Goal: Information Seeking & Learning: Learn about a topic

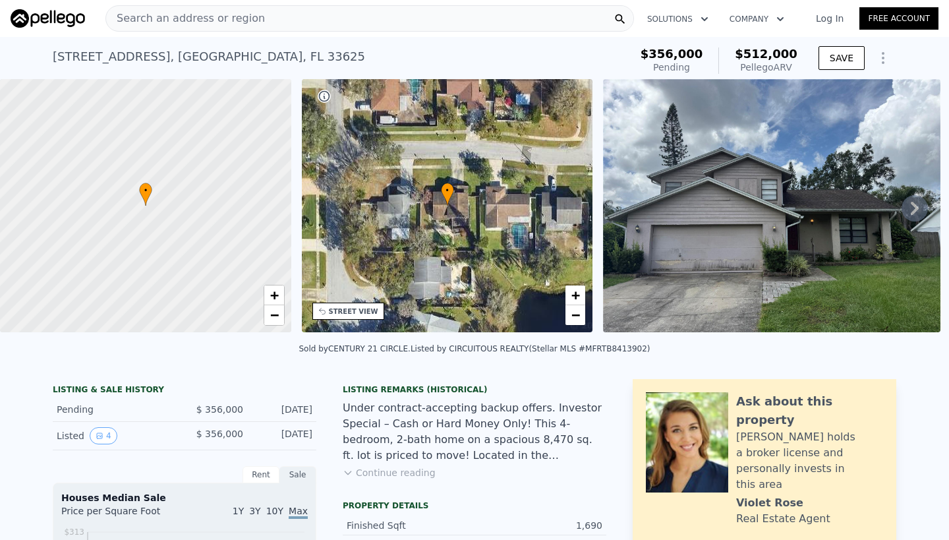
scroll to position [-2, 0]
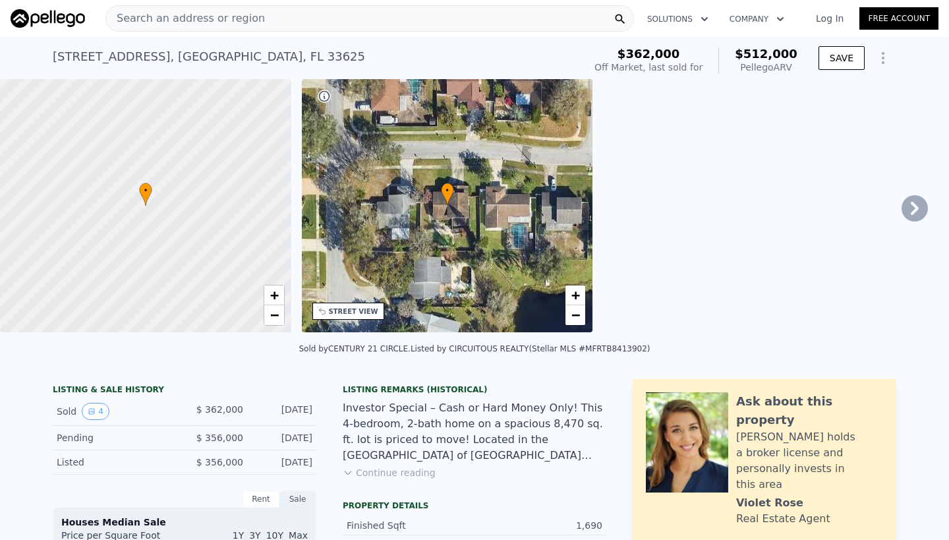
type input "$ 97,426"
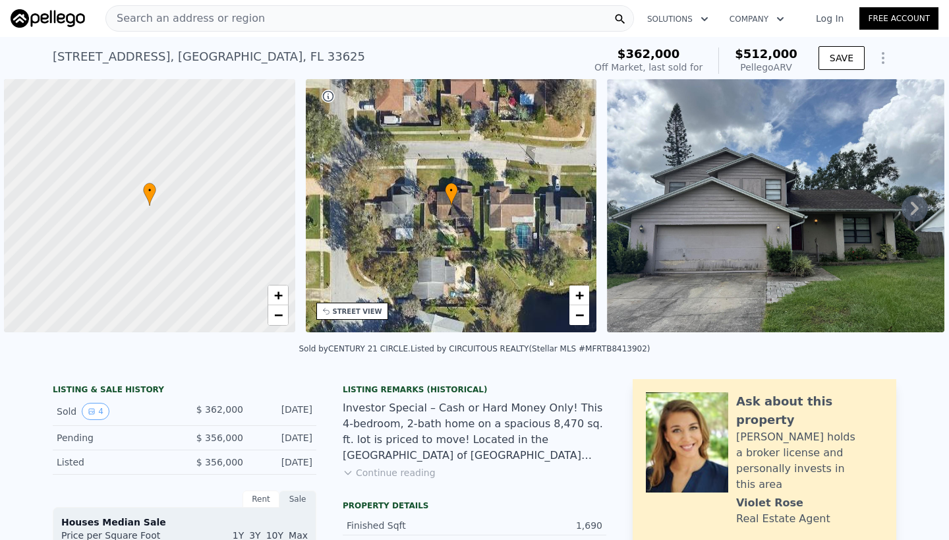
scroll to position [0, 5]
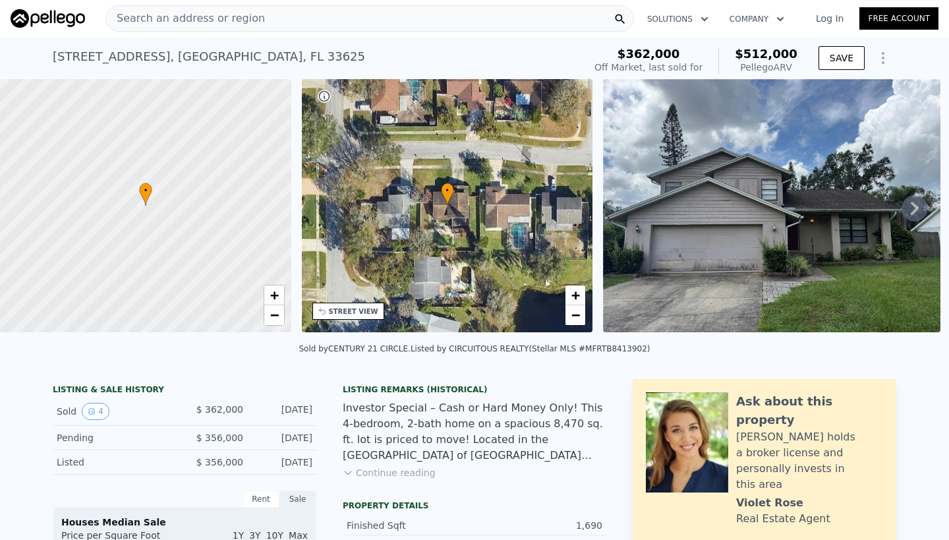
click at [170, 16] on span "Search an address or region" at bounding box center [185, 19] width 159 height 16
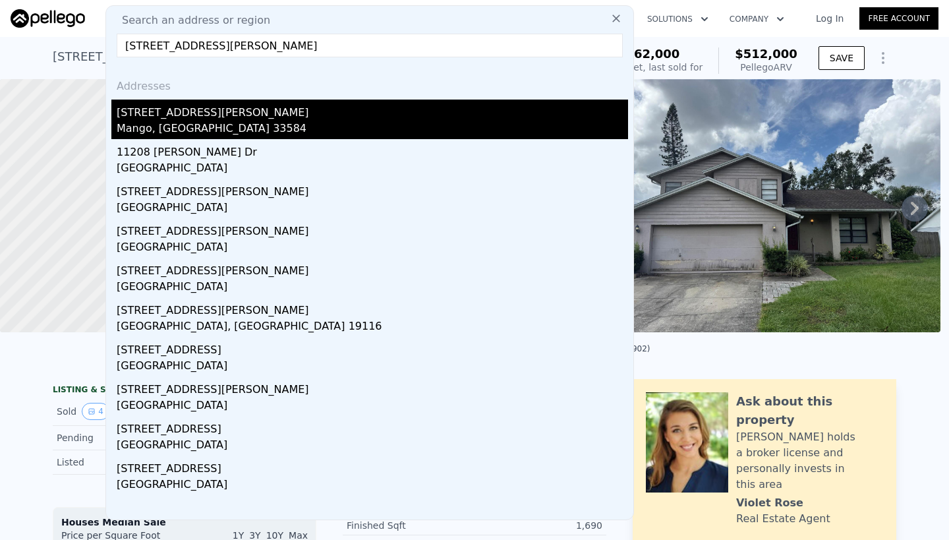
type input "[STREET_ADDRESS][PERSON_NAME]"
click at [169, 113] on div "[STREET_ADDRESS][PERSON_NAME]" at bounding box center [372, 109] width 511 height 21
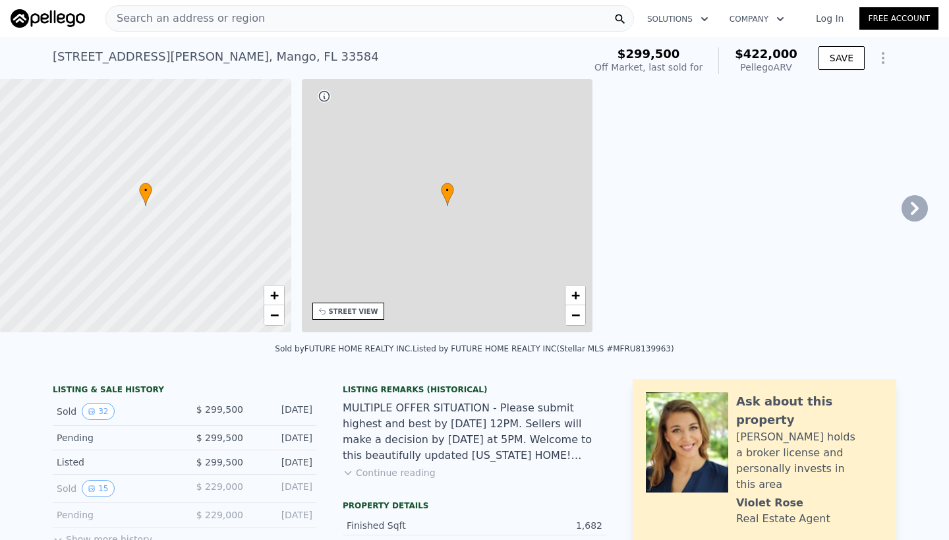
type input "$ 422,000"
type input "5"
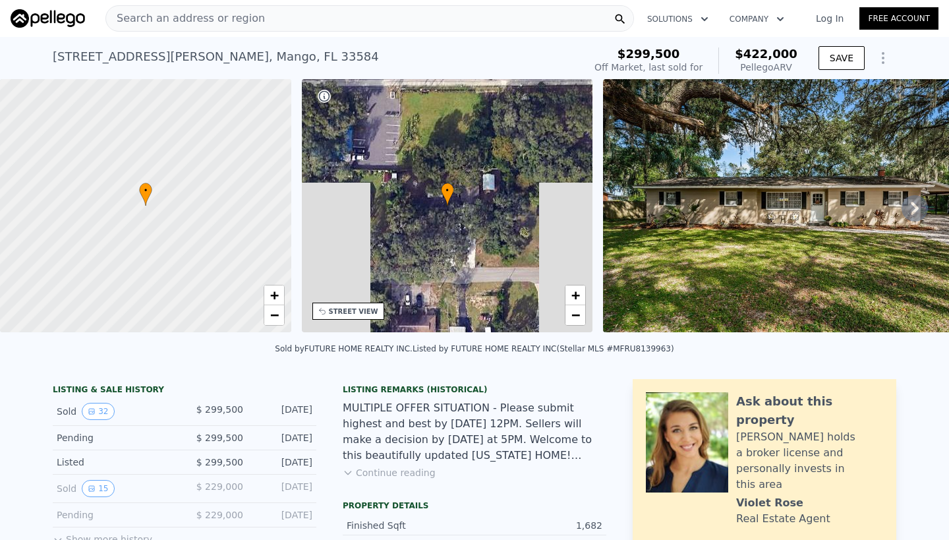
type input "3"
type input "1224"
type input "1658"
type input "7700"
type input "15358"
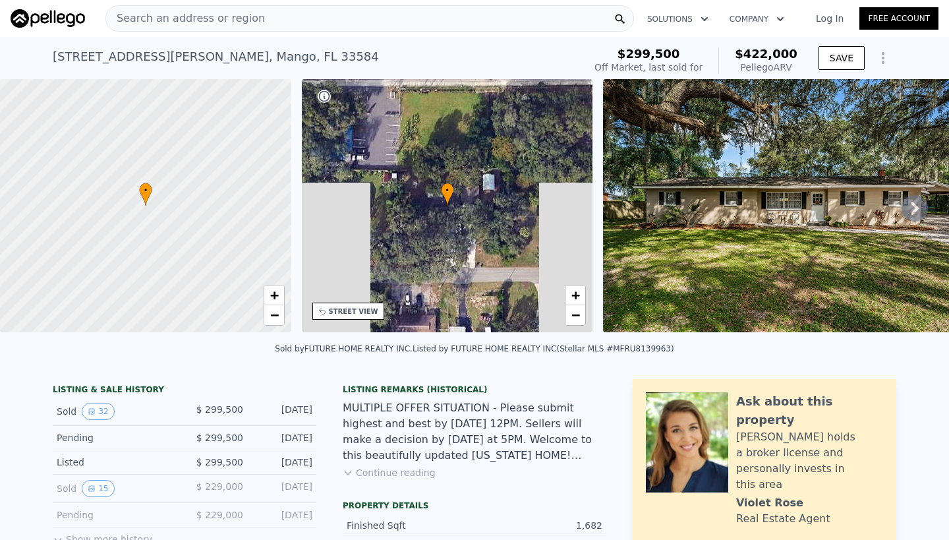
type input "$ 74,939"
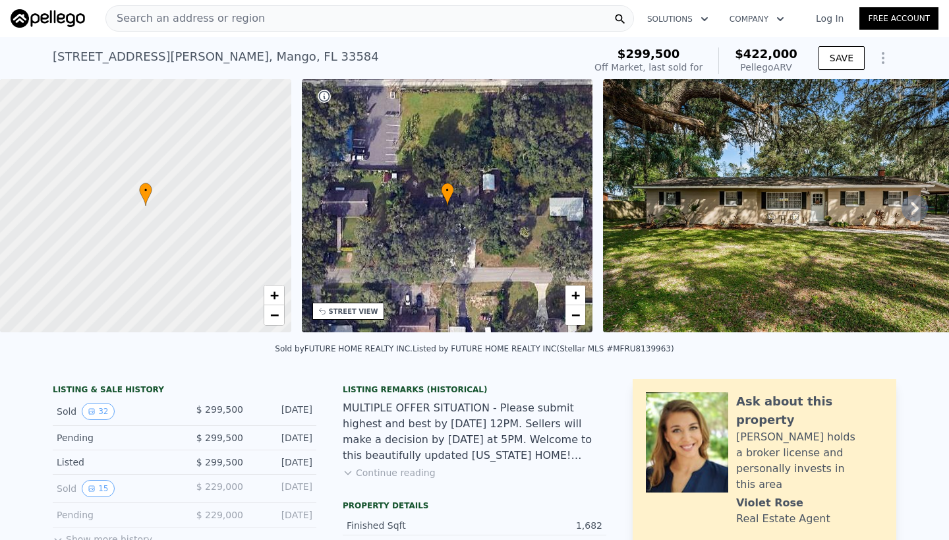
click at [136, 16] on span "Search an address or region" at bounding box center [185, 19] width 159 height 16
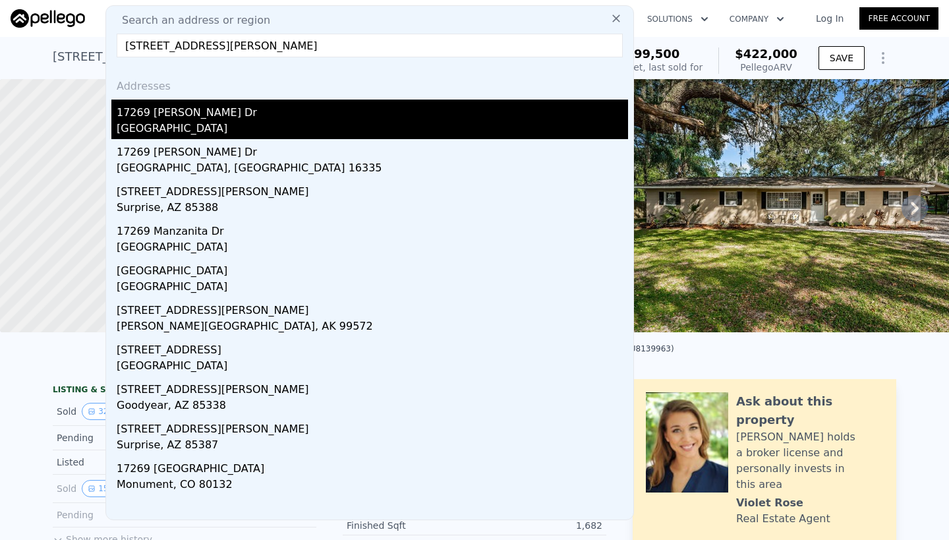
type input "[STREET_ADDRESS][PERSON_NAME]"
click at [159, 123] on div "[GEOGRAPHIC_DATA]" at bounding box center [372, 130] width 511 height 18
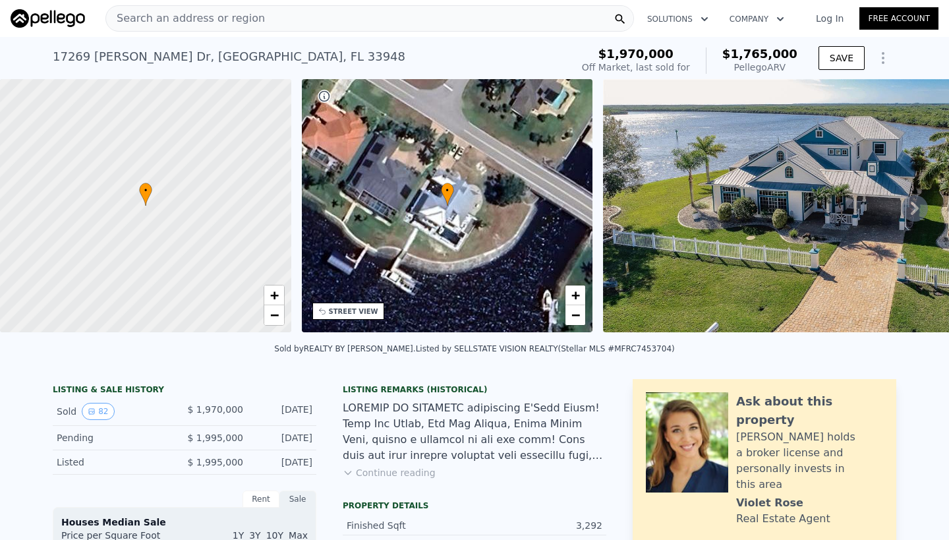
click at [753, 242] on img at bounding box center [793, 205] width 380 height 253
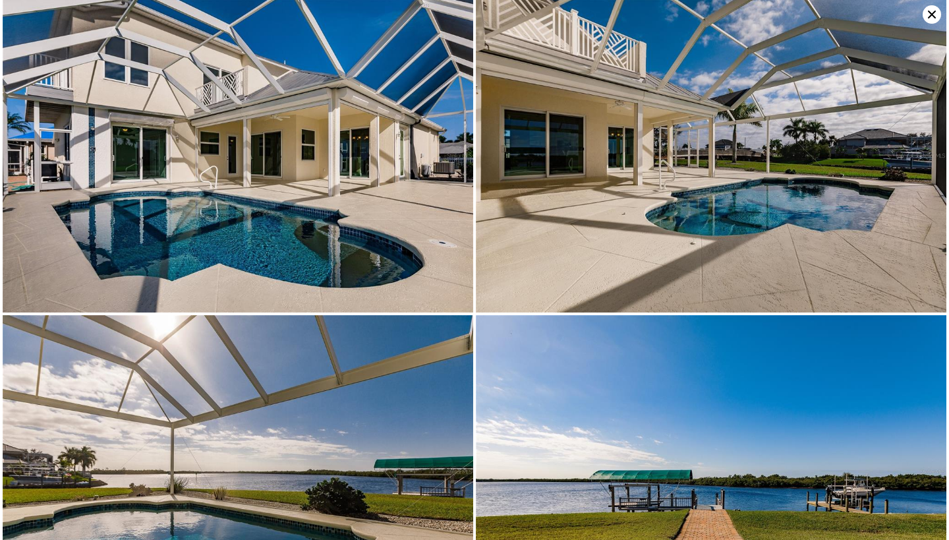
scroll to position [9162, 0]
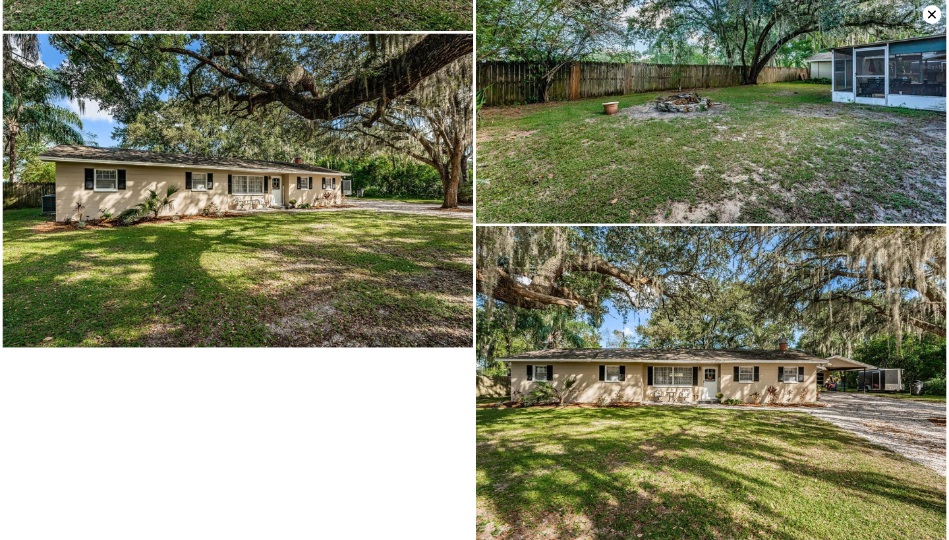
type input "$ 422,000"
type input "5"
type input "3"
type input "2"
type input "1224"
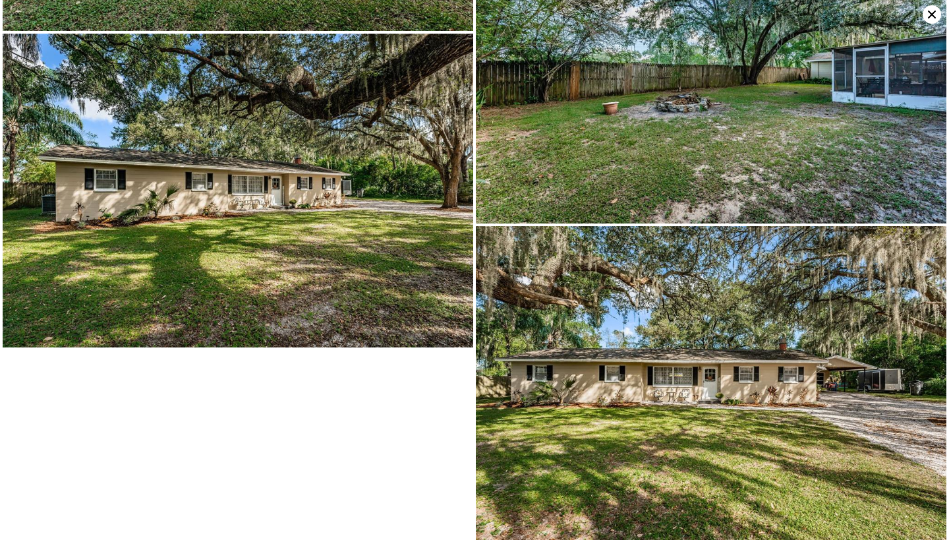
type input "1658"
type input "7700"
type input "15358"
type input "$ 74,939"
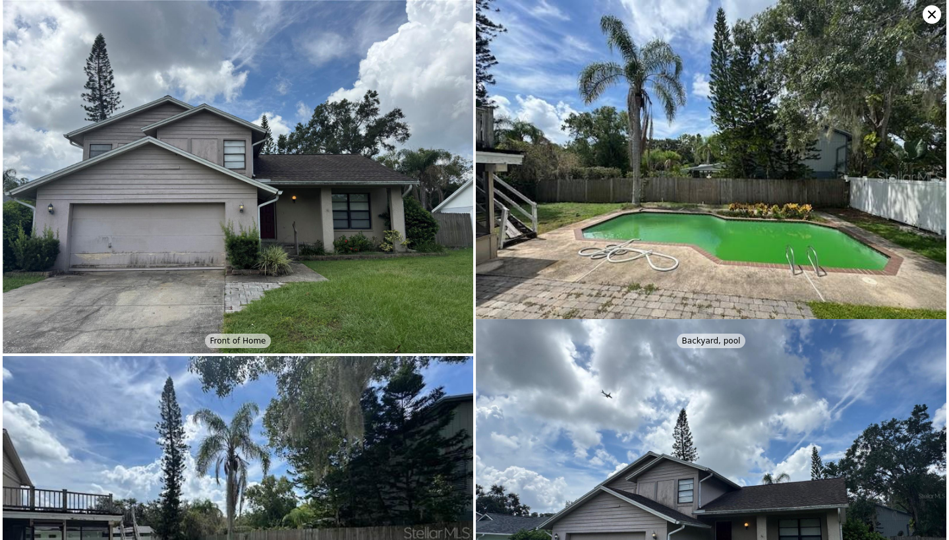
type input "$ 512,000"
type input "4"
type input "1241"
type input "1662"
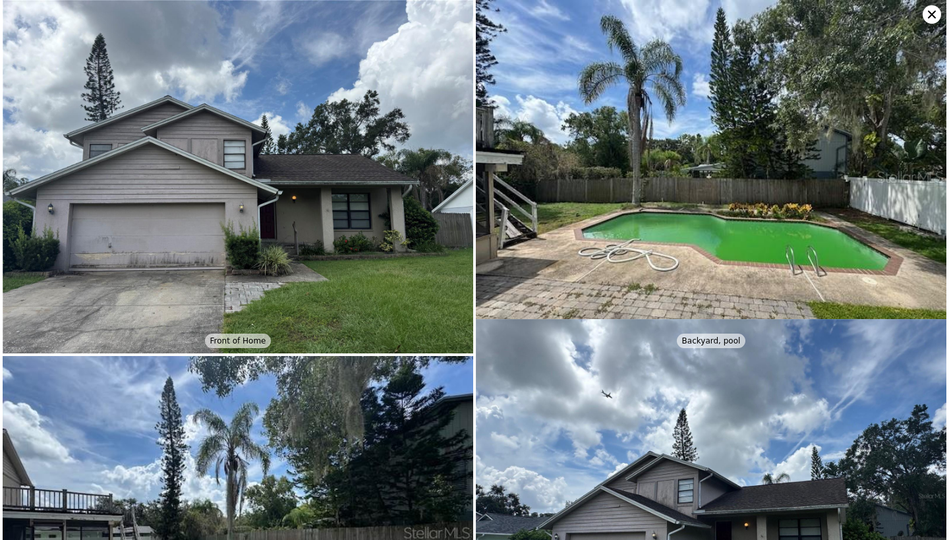
type input "7085"
type input "11864"
type input "$ 97,426"
click at [929, 12] on icon at bounding box center [932, 15] width 8 height 8
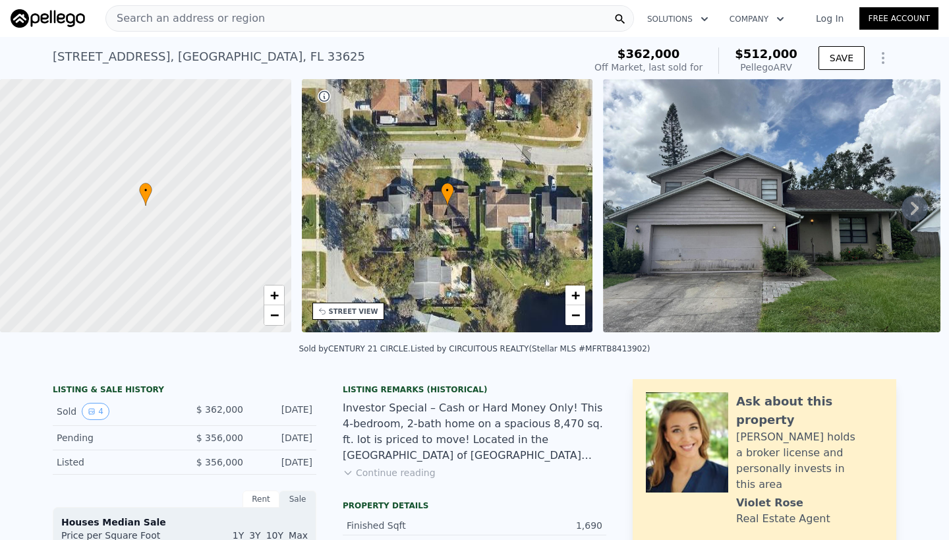
click at [217, 16] on span "Search an address or region" at bounding box center [185, 19] width 159 height 16
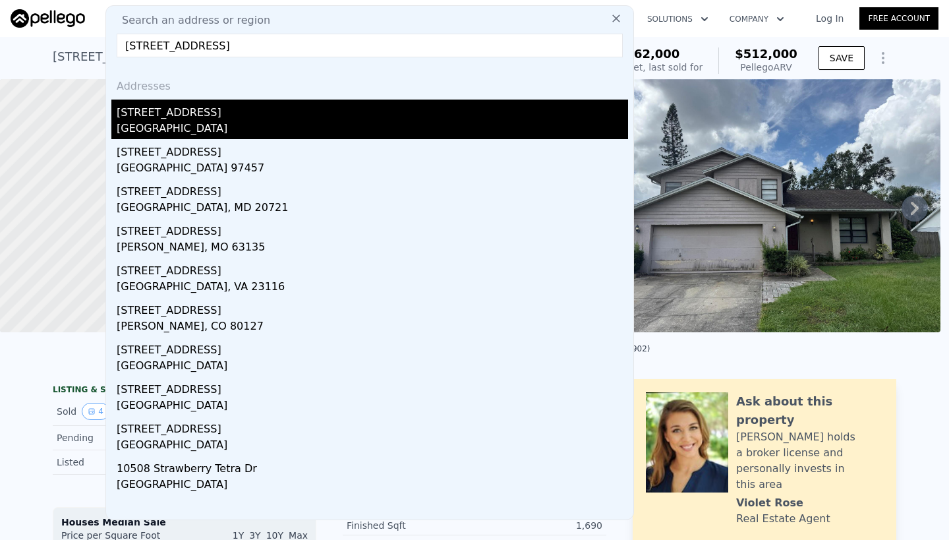
type input "[STREET_ADDRESS]"
click at [200, 112] on div "[STREET_ADDRESS]" at bounding box center [372, 109] width 511 height 21
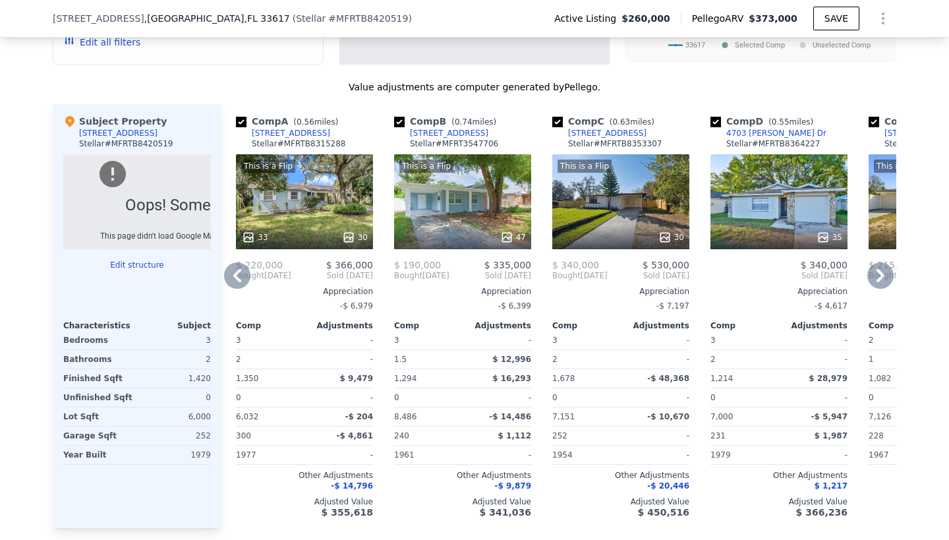
scroll to position [1440, 0]
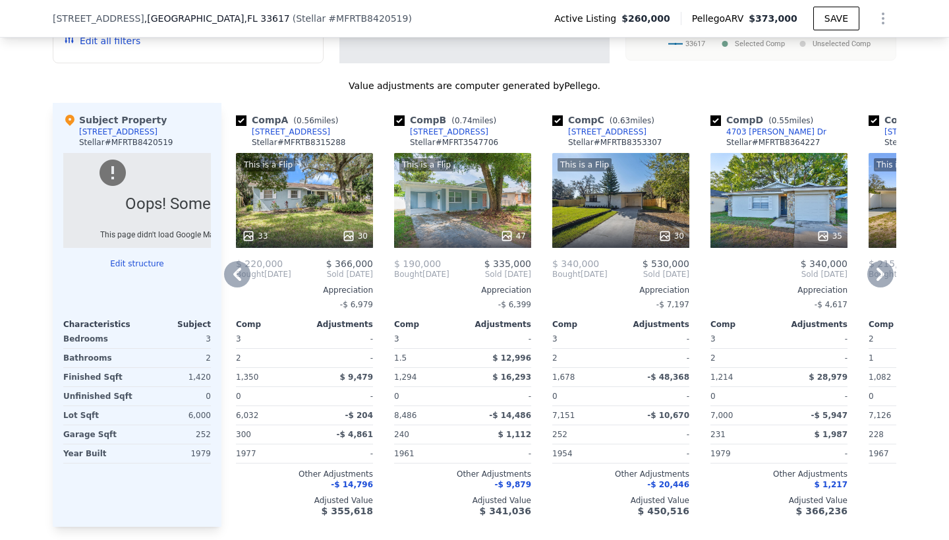
click at [238, 281] on icon at bounding box center [237, 273] width 8 height 13
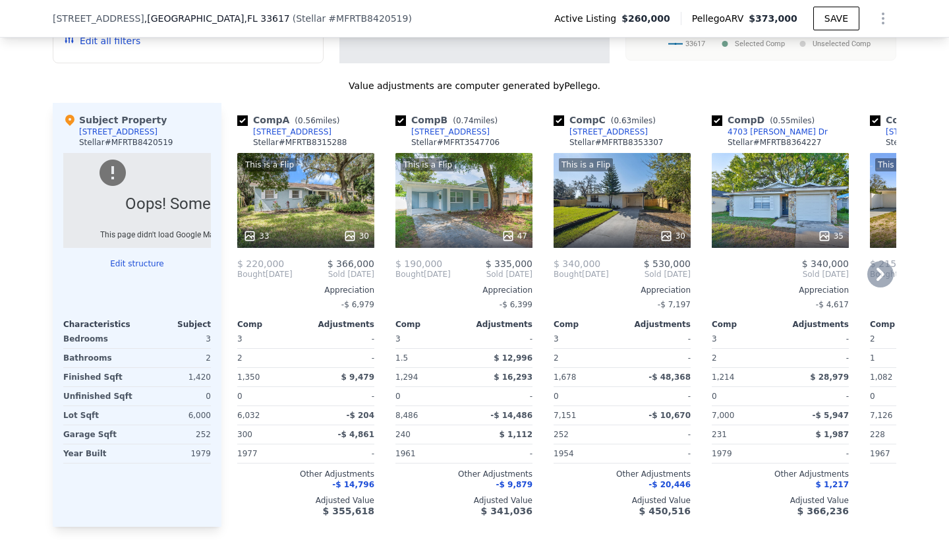
click at [882, 283] on icon at bounding box center [880, 274] width 26 height 26
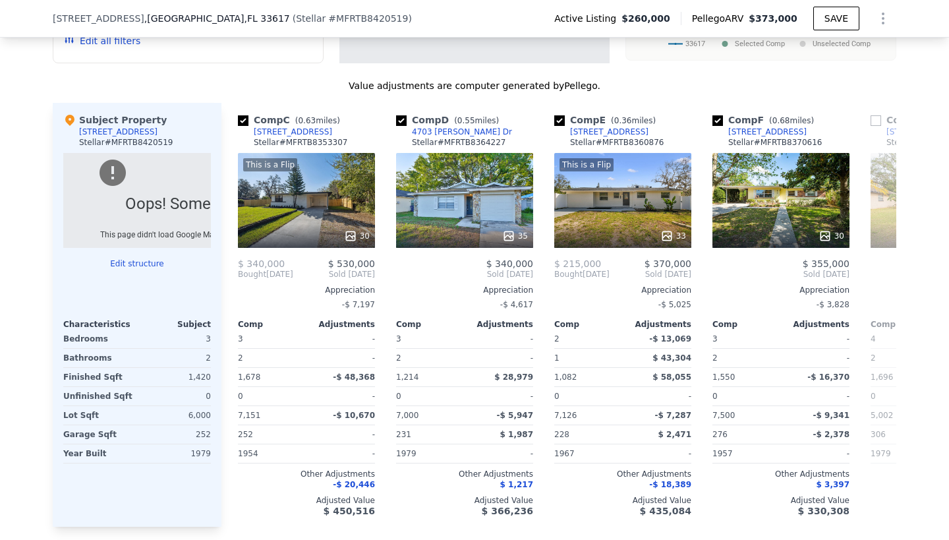
scroll to position [0, 316]
click at [878, 287] on icon at bounding box center [880, 274] width 26 height 26
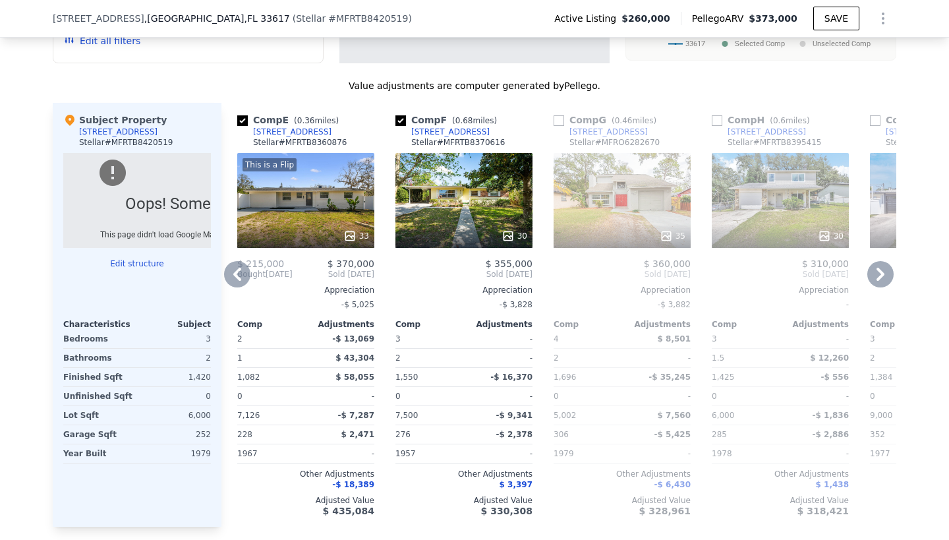
click at [879, 286] on icon at bounding box center [880, 274] width 26 height 26
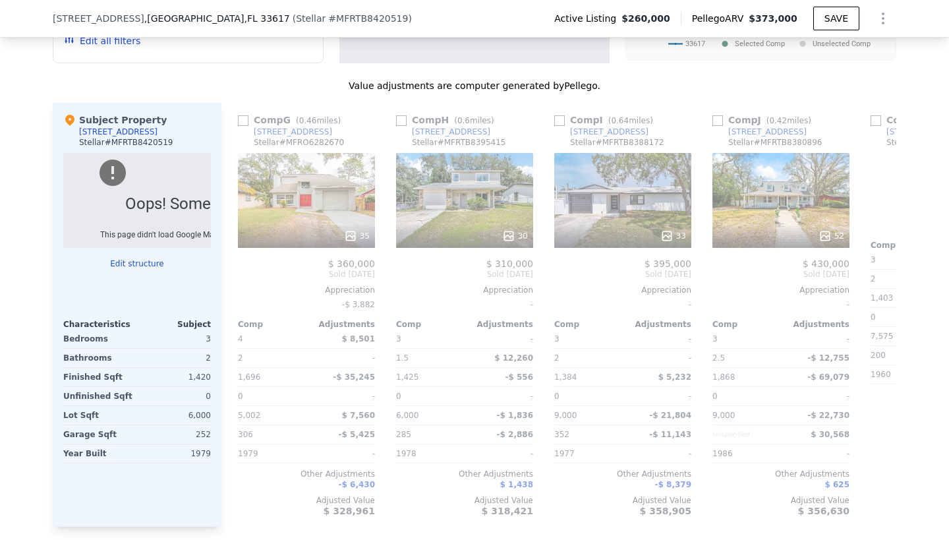
scroll to position [0, 949]
click at [243, 287] on icon at bounding box center [237, 274] width 26 height 26
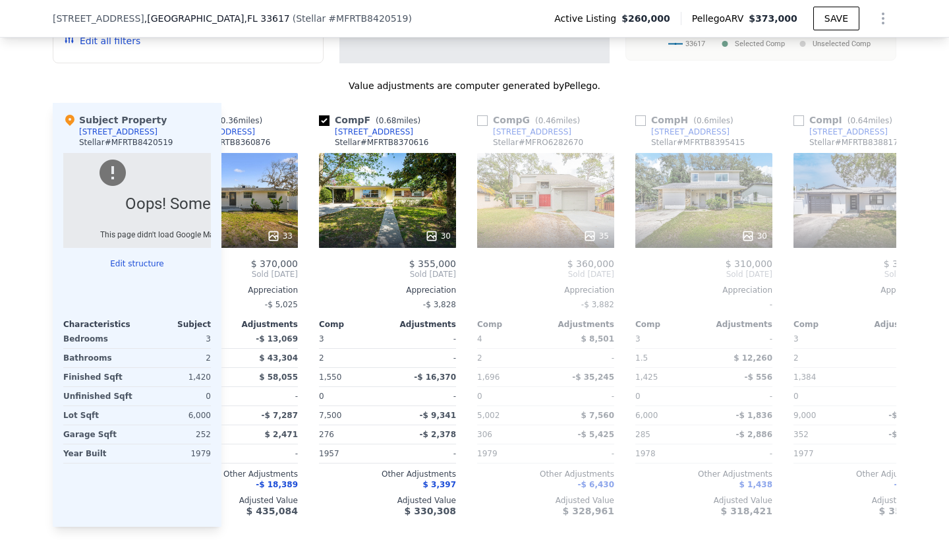
scroll to position [0, 632]
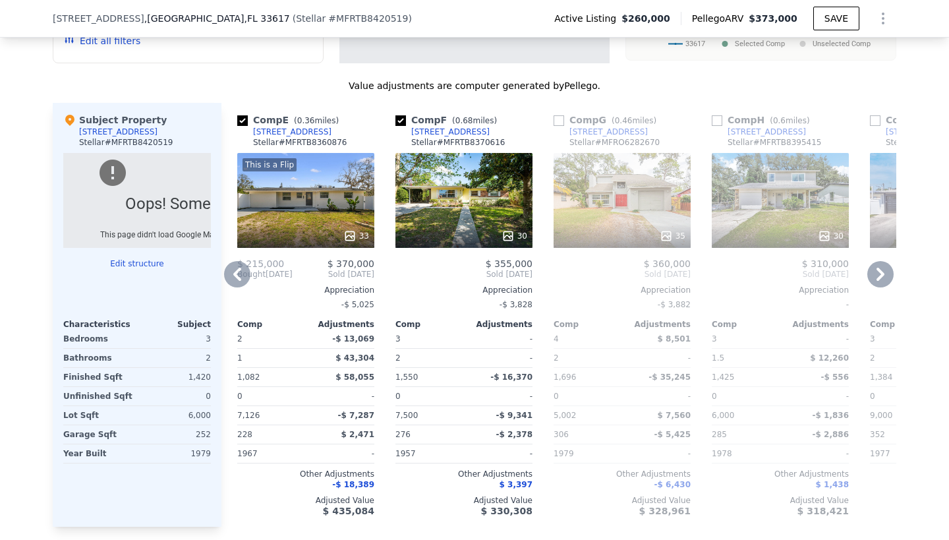
click at [238, 281] on icon at bounding box center [237, 273] width 8 height 13
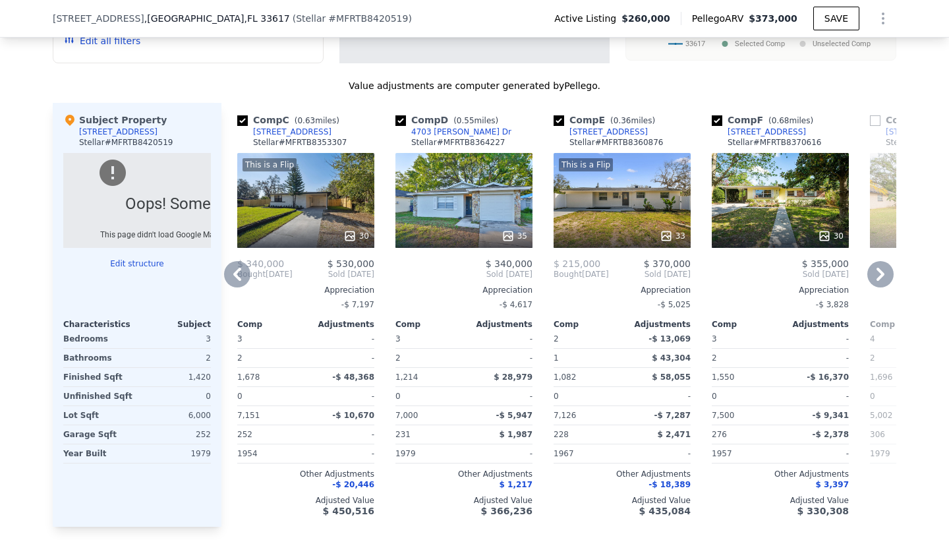
click at [240, 281] on icon at bounding box center [237, 273] width 8 height 13
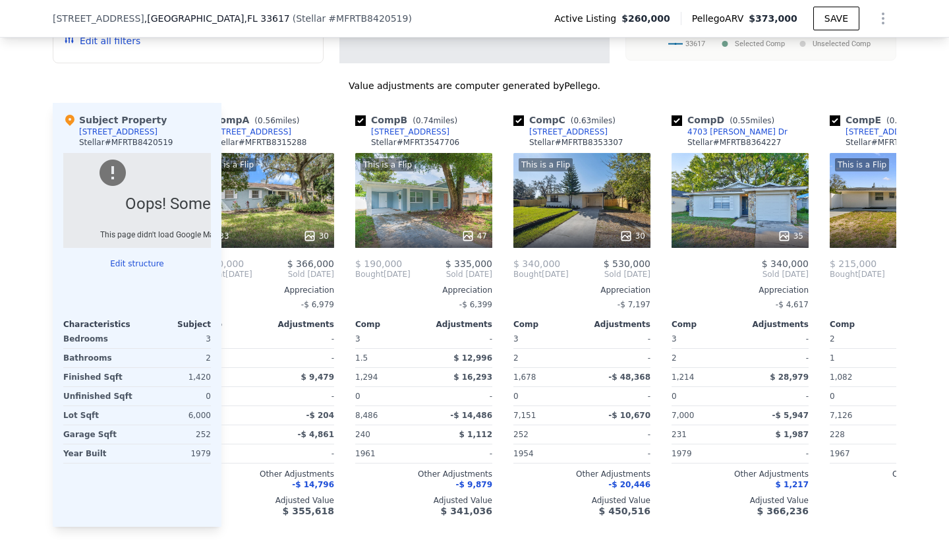
scroll to position [0, 0]
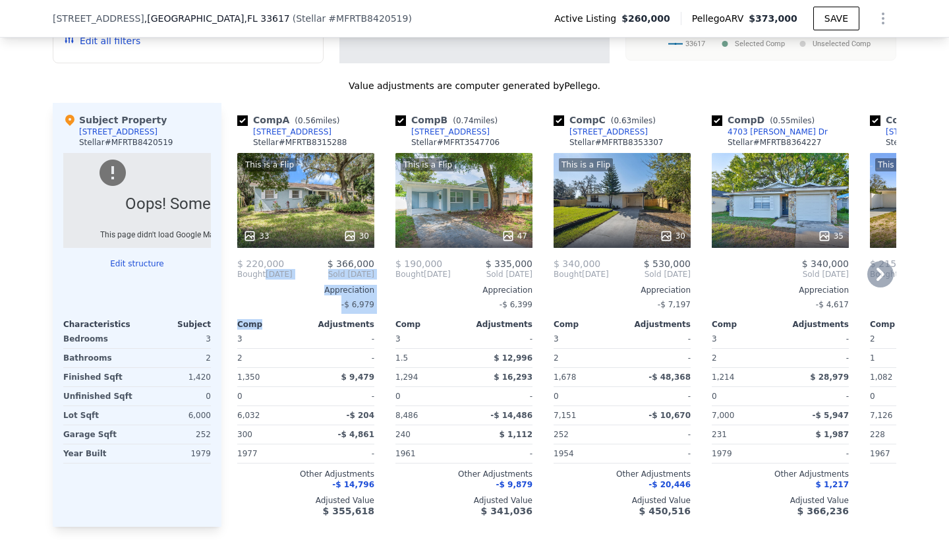
drag, startPoint x: 270, startPoint y: 287, endPoint x: 269, endPoint y: 339, distance: 51.4
click at [269, 339] on div "$ 220,000 $ 366,000 Bought [DATE] Sold [DATE] Appreciation -$ 6,979 Comp Adjust…" at bounding box center [305, 387] width 137 height 258
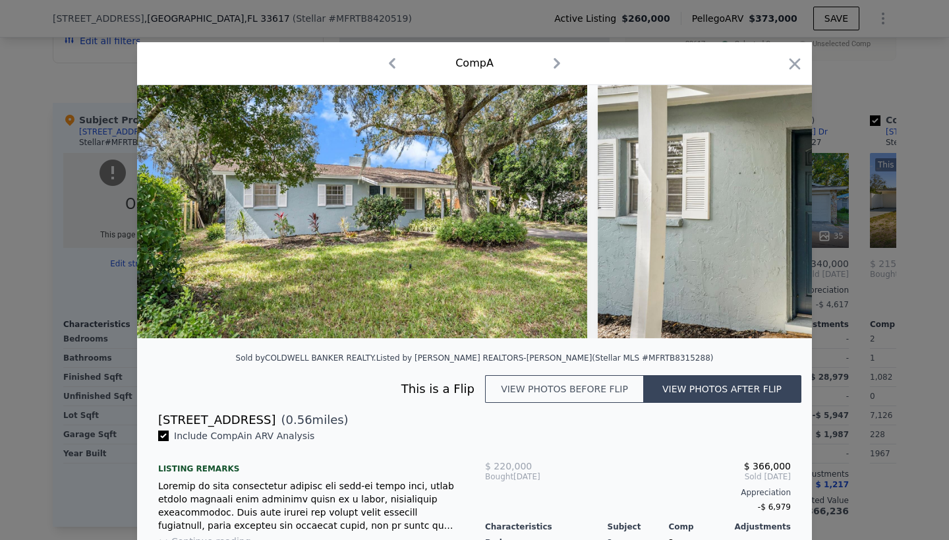
click at [311, 266] on img at bounding box center [362, 211] width 450 height 253
click at [370, 235] on img at bounding box center [362, 211] width 450 height 253
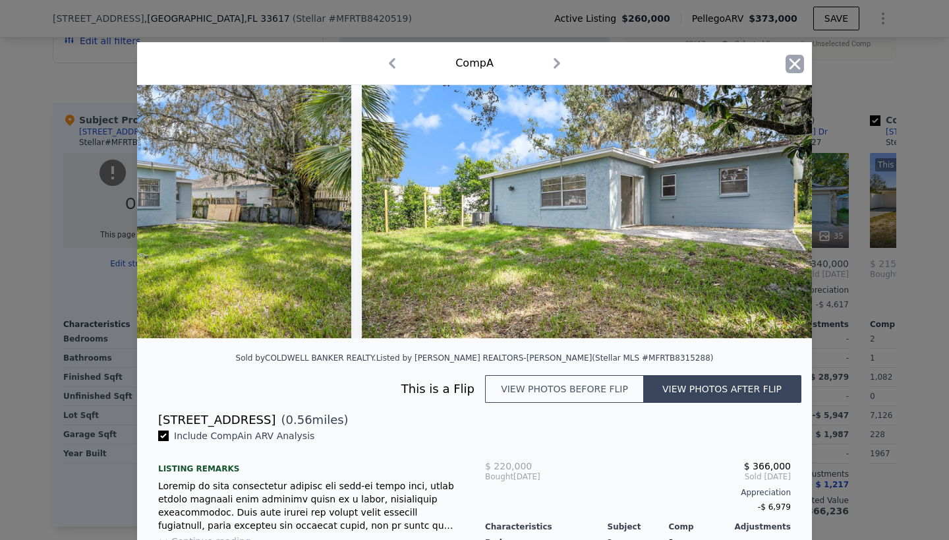
click at [794, 61] on icon "button" at bounding box center [794, 64] width 18 height 18
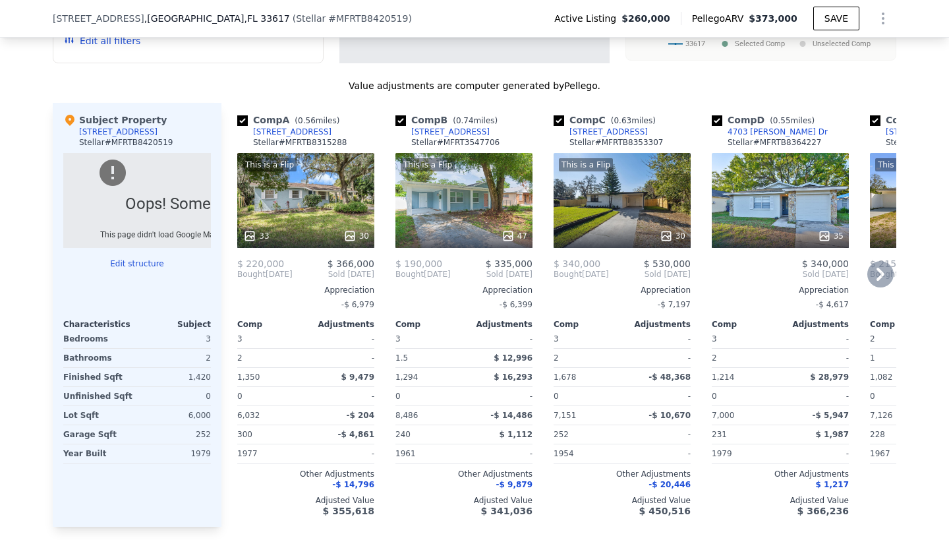
click at [479, 217] on div "This is a Flip 47" at bounding box center [463, 200] width 137 height 95
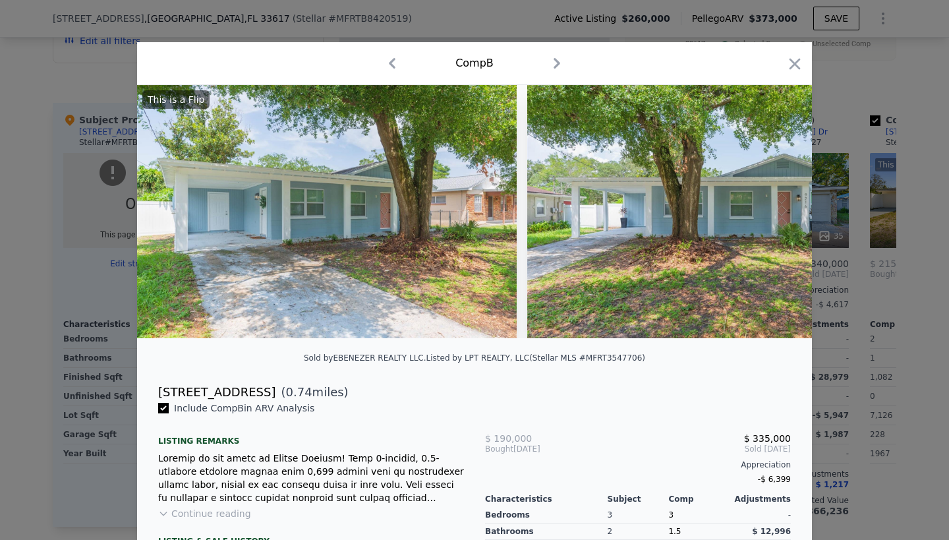
click at [471, 237] on img at bounding box center [326, 211] width 379 height 253
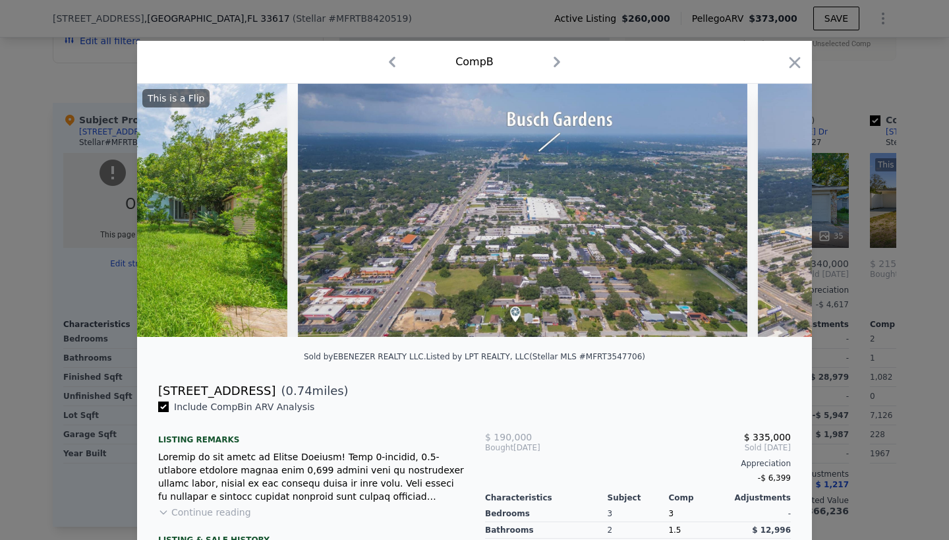
scroll to position [0, 16379]
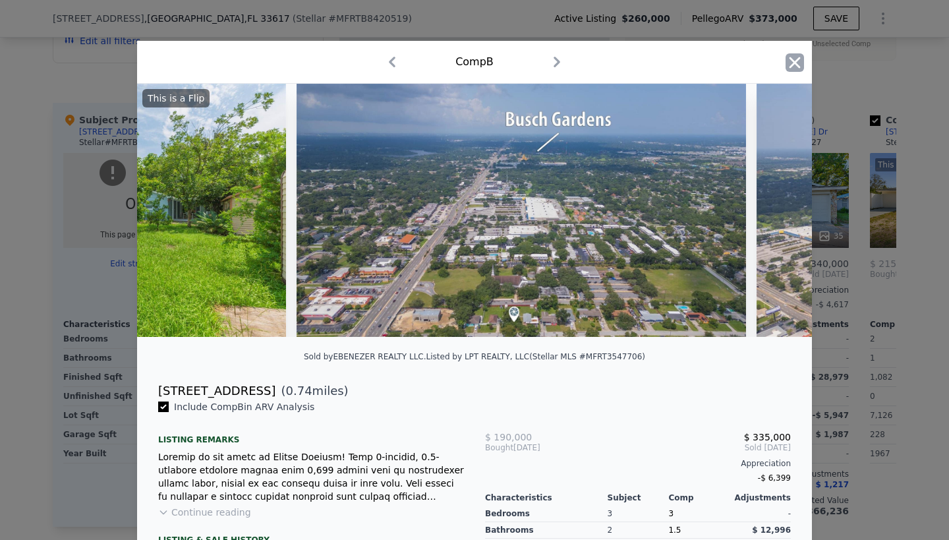
click at [791, 55] on icon "button" at bounding box center [794, 62] width 18 height 18
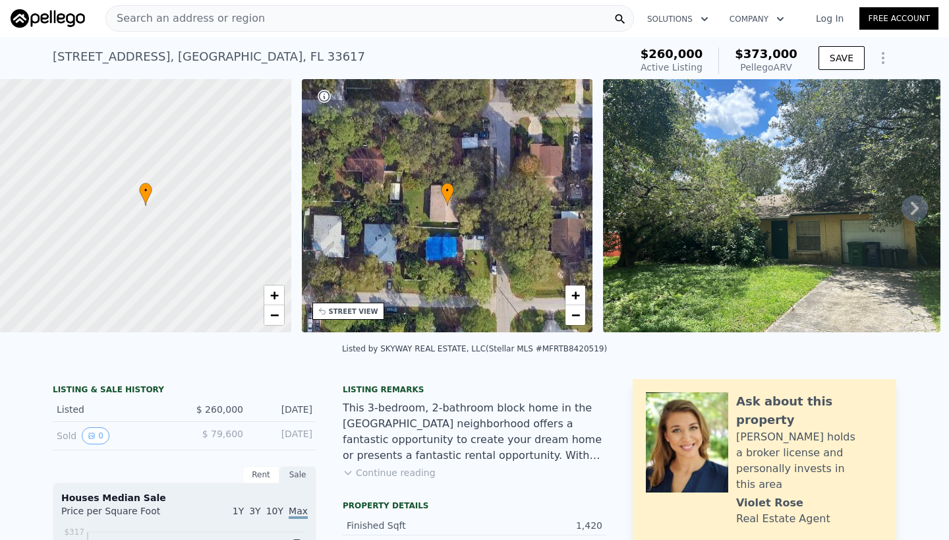
click at [486, 229] on div "• + −" at bounding box center [447, 205] width 291 height 253
click at [692, 270] on img at bounding box center [771, 205] width 337 height 253
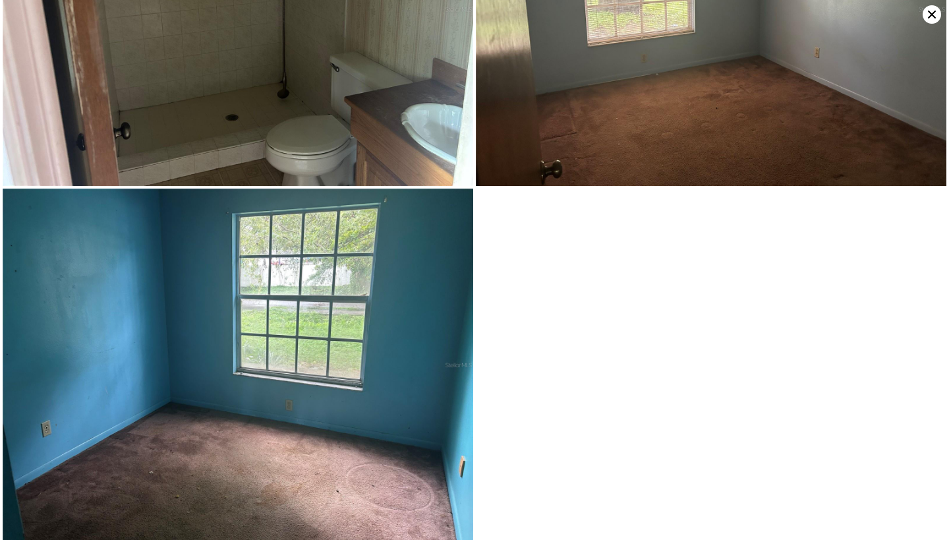
scroll to position [1590, 0]
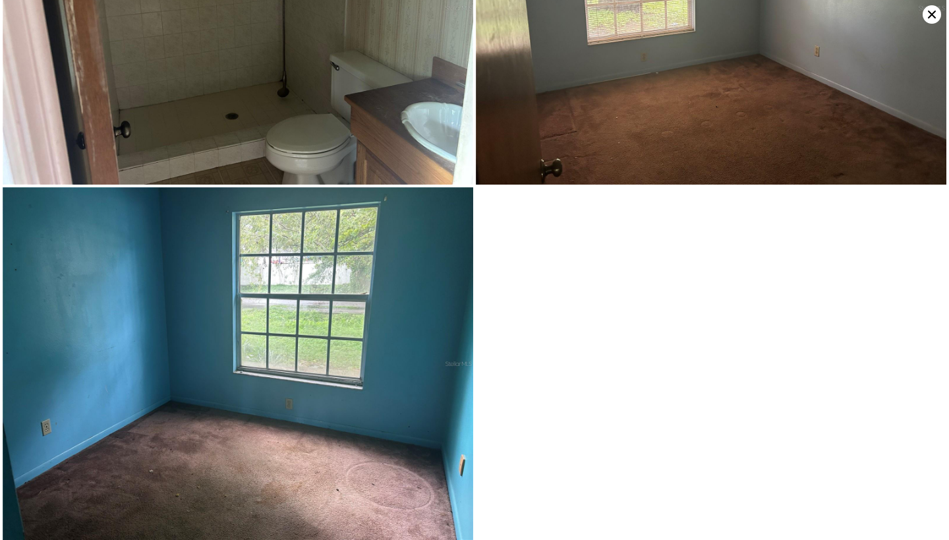
click at [930, 14] on icon at bounding box center [931, 14] width 18 height 18
